Goal: Task Accomplishment & Management: Manage account settings

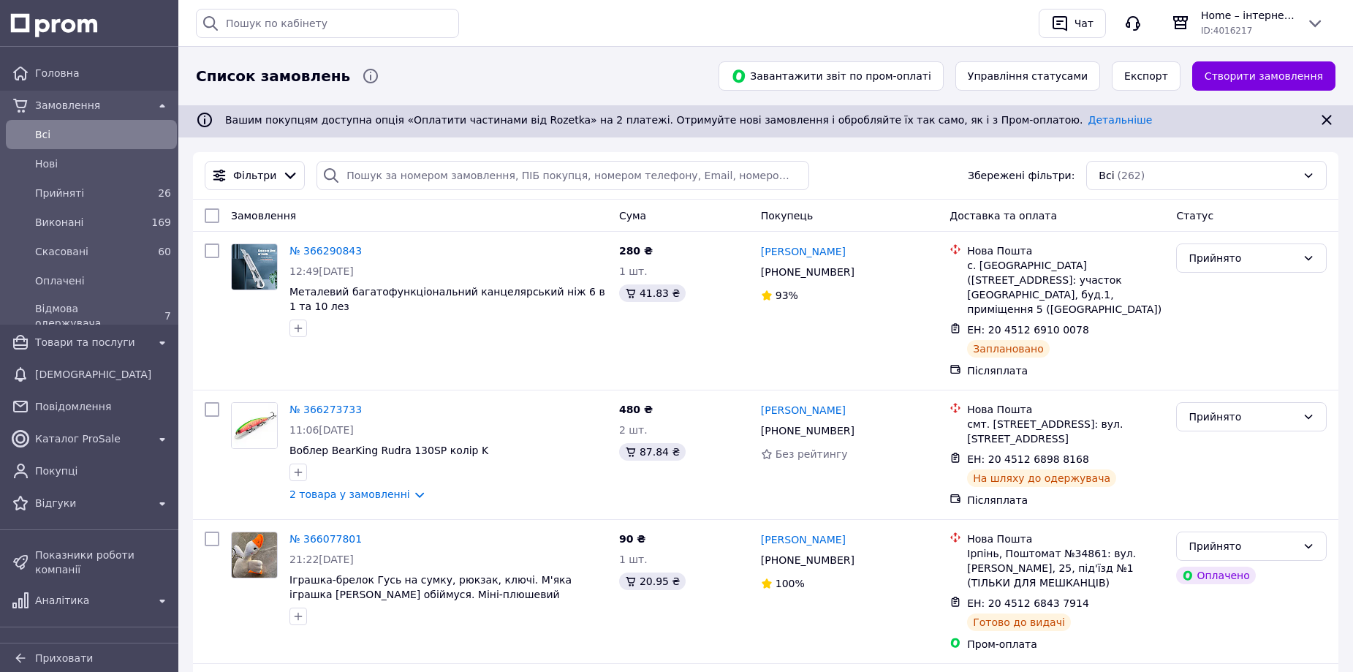
drag, startPoint x: 632, startPoint y: 29, endPoint x: 643, endPoint y: 40, distance: 16.0
click at [632, 29] on div "Історія пошуку Очистити всю укр" at bounding box center [611, 23] width 831 height 29
click at [762, 18] on div "Історія пошуку Очистити всю укр" at bounding box center [611, 23] width 831 height 29
